Goal: Task Accomplishment & Management: Manage account settings

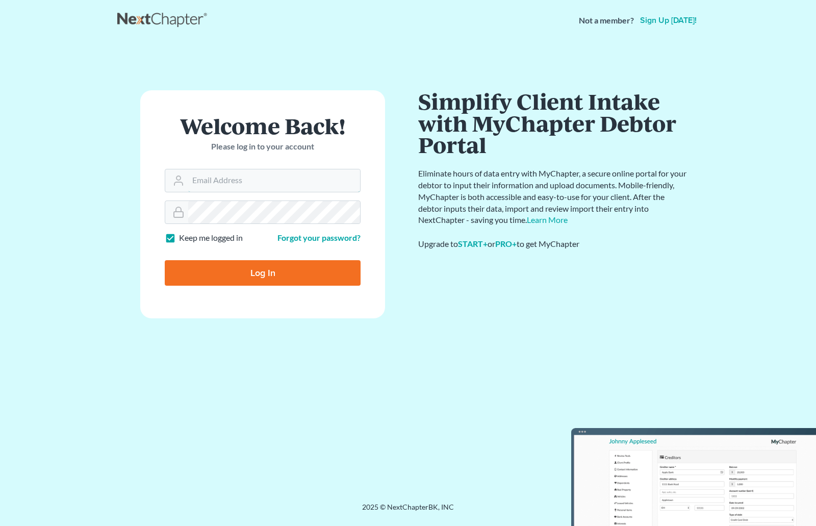
type input "[EMAIL_ADDRESS][DOMAIN_NAME]"
click at [245, 281] on input "Log In" at bounding box center [263, 273] width 196 height 26
type input "Thinking..."
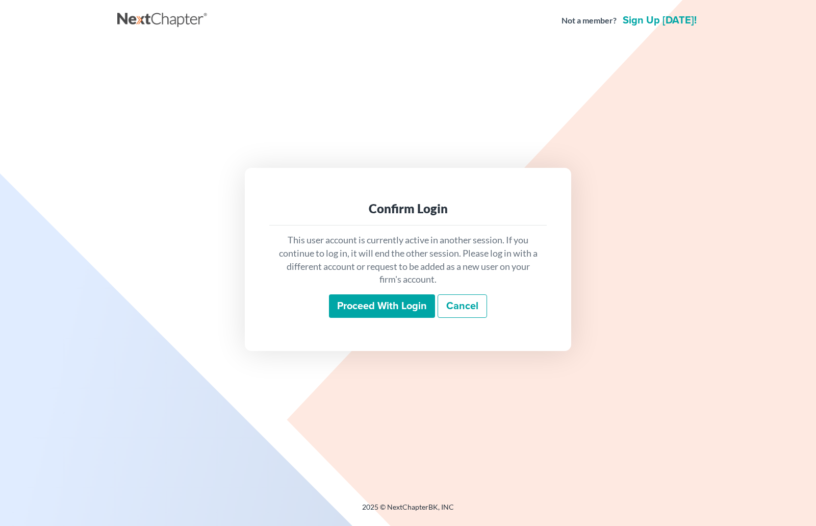
click at [367, 301] on input "Proceed with login" at bounding box center [382, 305] width 106 height 23
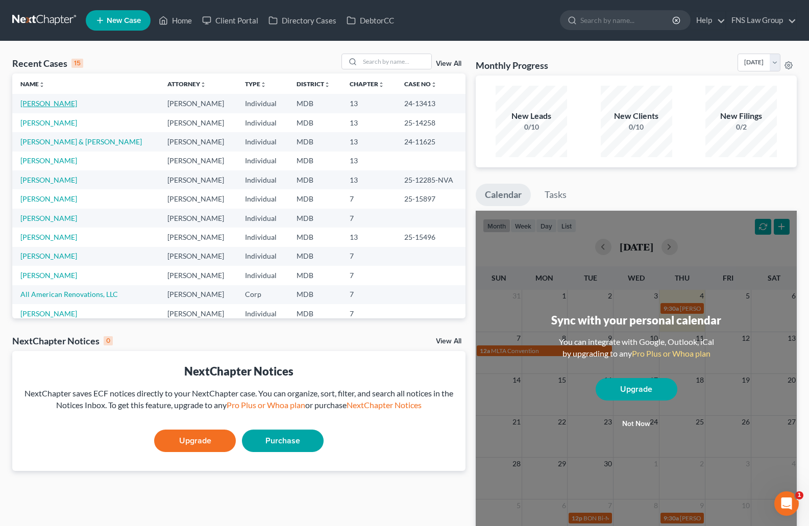
click at [59, 105] on link "[PERSON_NAME]" at bounding box center [48, 103] width 57 height 9
select select "6"
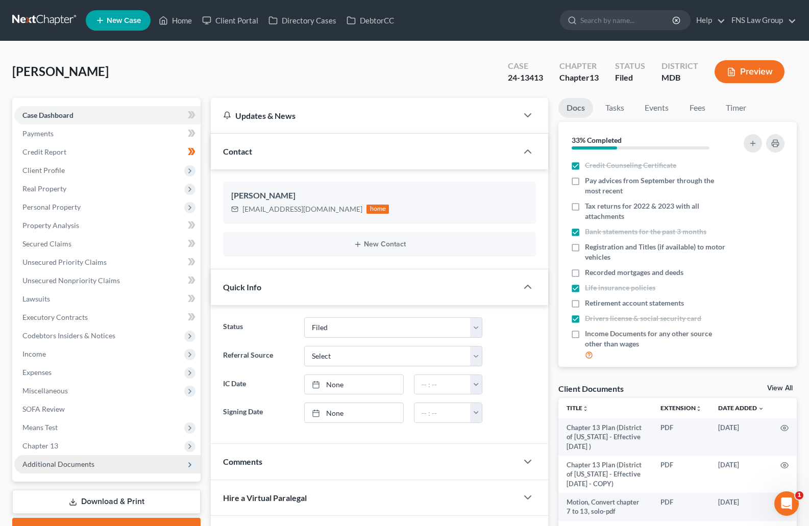
click at [105, 463] on span "Additional Documents" at bounding box center [107, 464] width 186 height 18
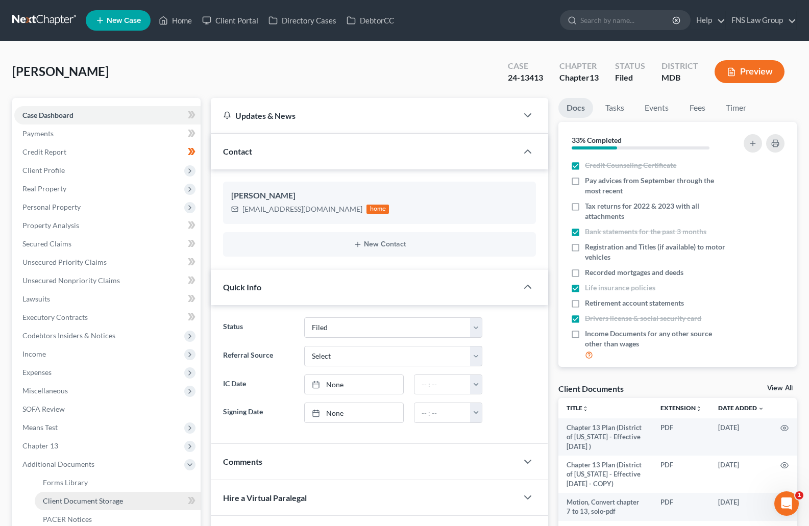
click at [111, 504] on span "Client Document Storage" at bounding box center [83, 500] width 80 height 9
select select "14"
select select "33"
select select "35"
select select "29"
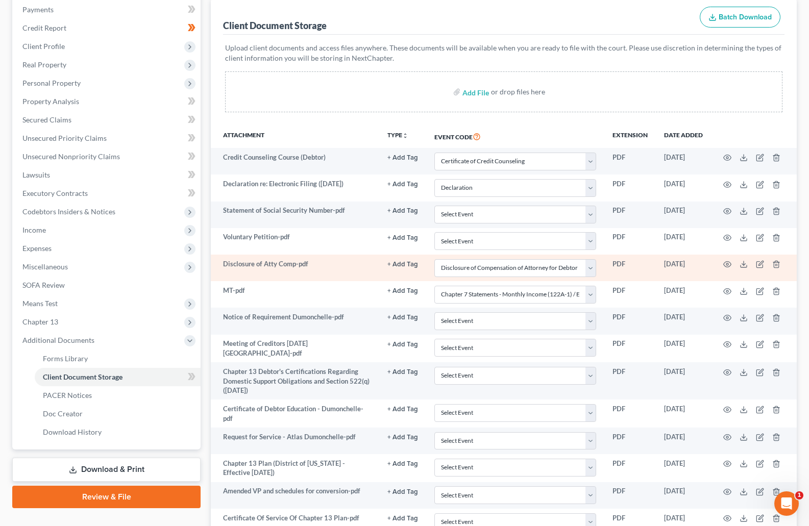
scroll to position [67, 0]
